Goal: Task Accomplishment & Management: Use online tool/utility

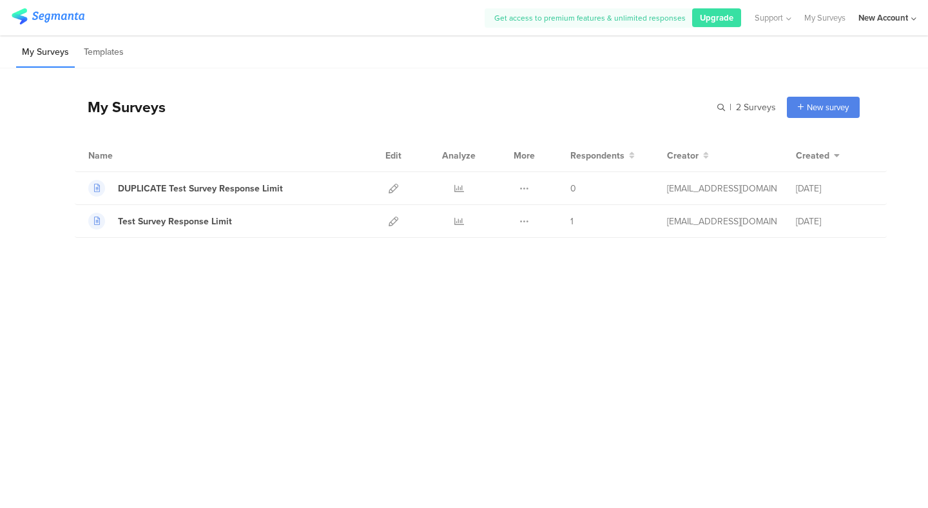
click at [893, 23] on div "New Account" at bounding box center [884, 18] width 50 height 12
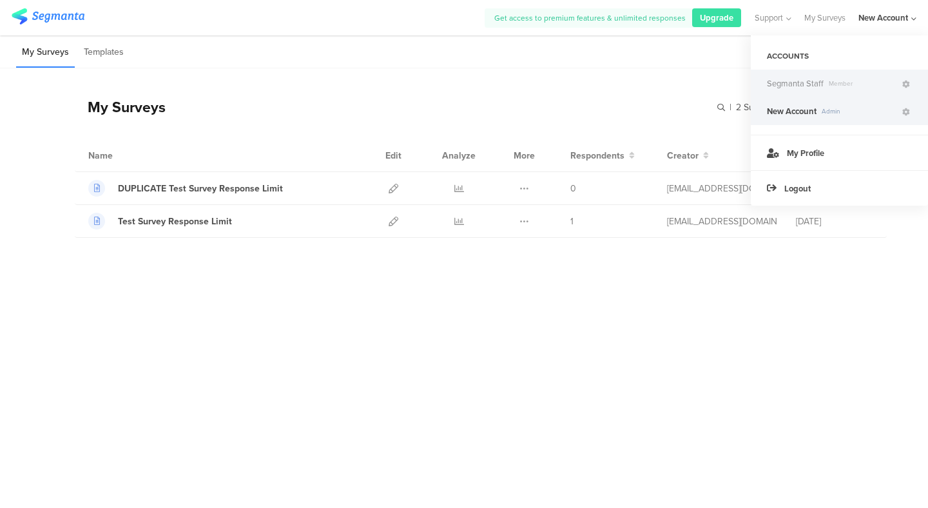
click at [854, 83] on span "Member" at bounding box center [862, 84] width 77 height 10
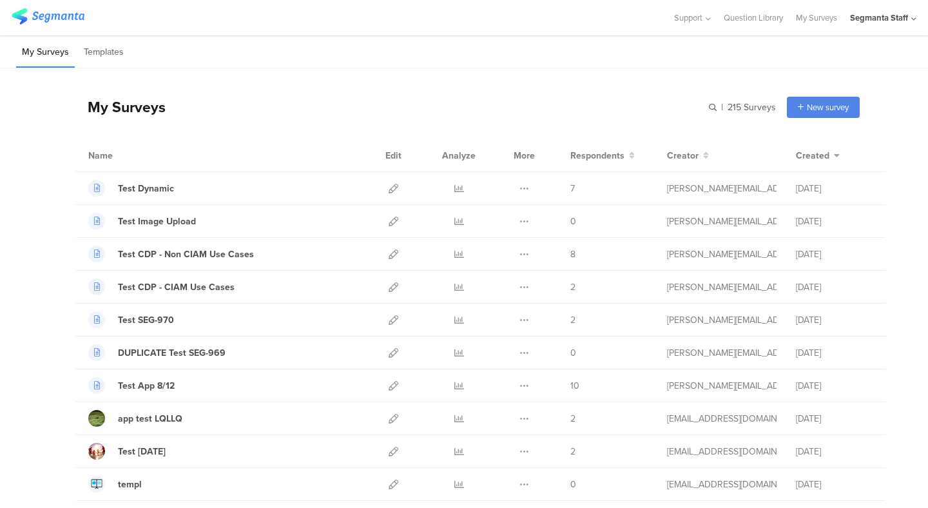
click at [433, 101] on div "My Surveys | 215 Surveys New survey Start from scratch Choose from templates" at bounding box center [467, 107] width 785 height 52
click at [391, 190] on icon at bounding box center [394, 189] width 10 height 10
click at [397, 182] on link at bounding box center [394, 188] width 10 height 32
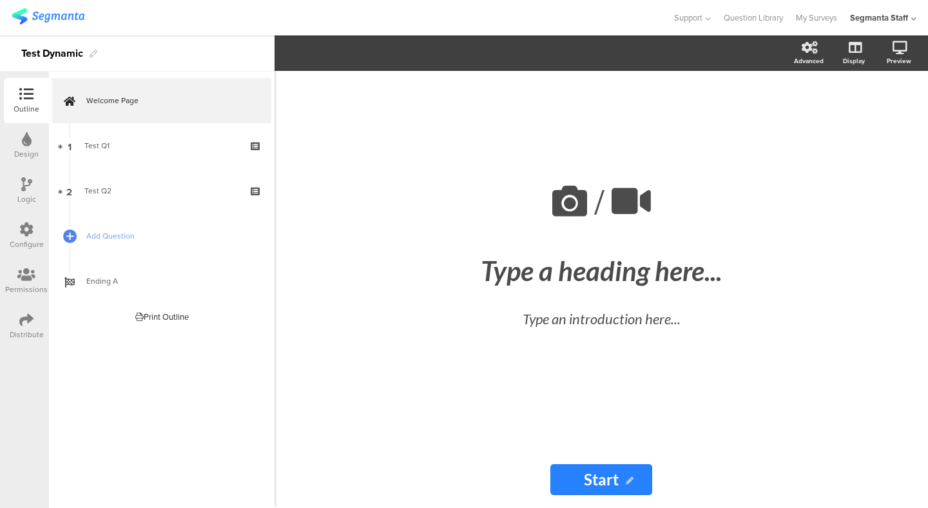
click at [25, 326] on icon at bounding box center [26, 320] width 14 height 14
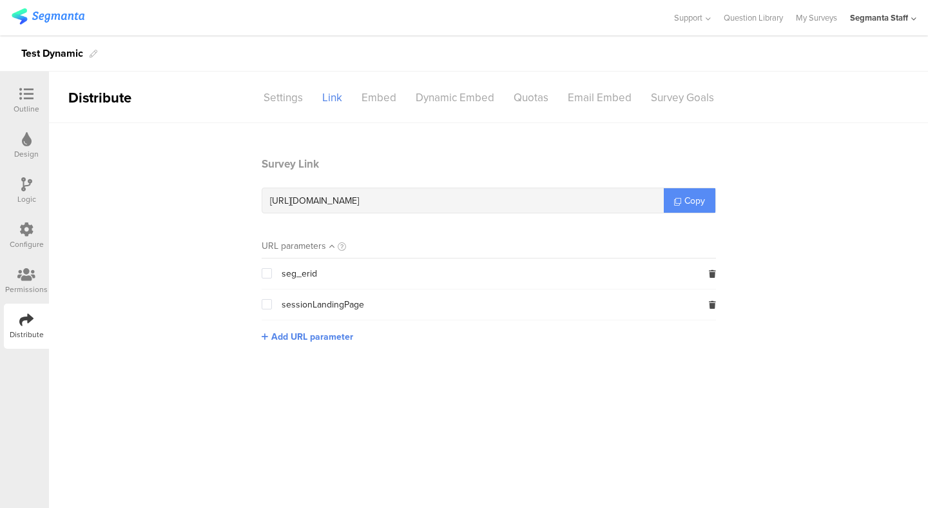
click at [694, 198] on span "Copy" at bounding box center [695, 201] width 21 height 14
